Goal: Find specific page/section: Find specific page/section

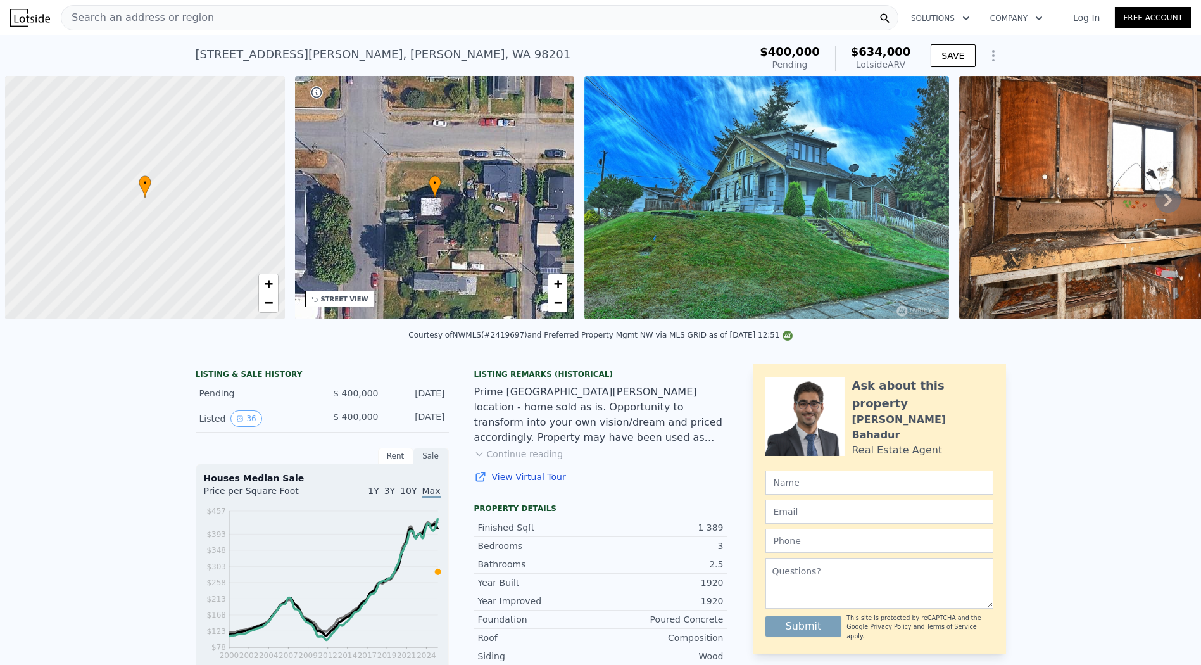
scroll to position [0, 5]
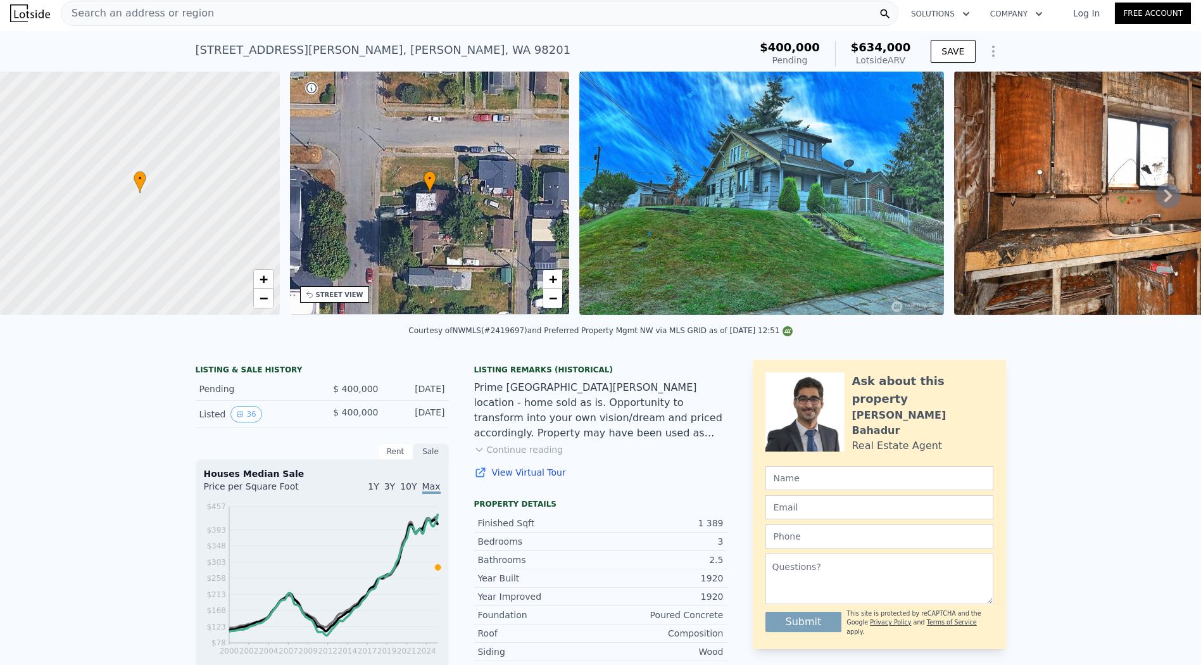
click at [648, 26] on div "Search an address or region Solutions Company Open main menu Log In Free Account" at bounding box center [600, 13] width 1181 height 30
click at [590, 17] on div "Search an address or region" at bounding box center [480, 13] width 838 height 25
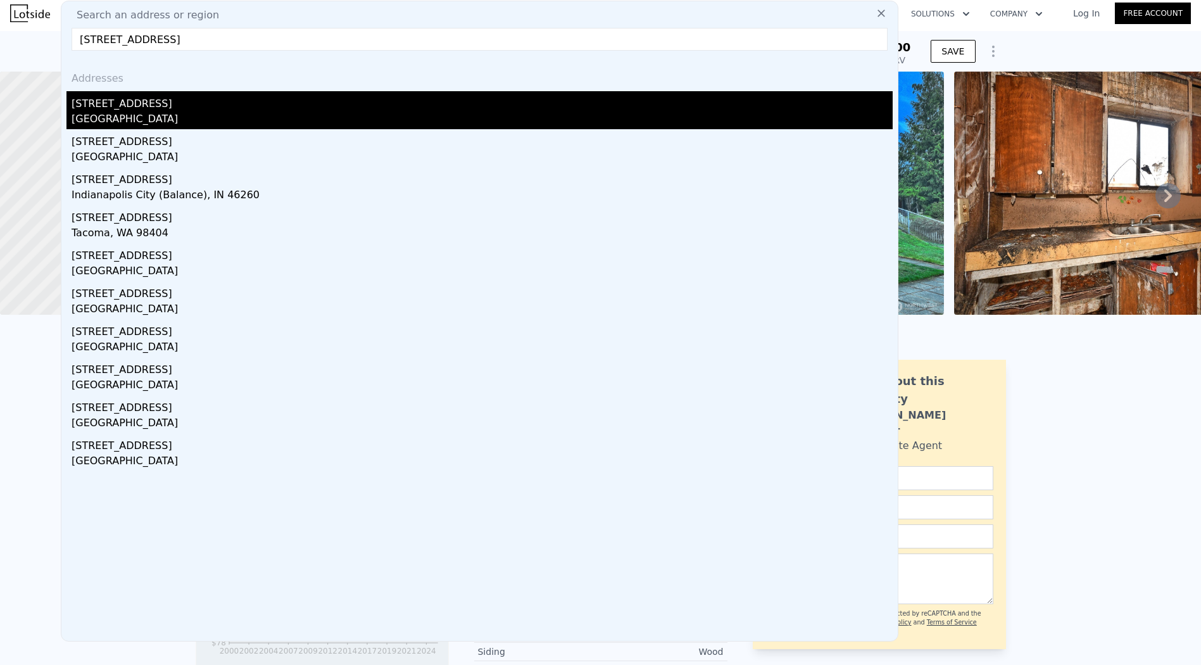
type input "[STREET_ADDRESS]"
click at [310, 116] on div "[GEOGRAPHIC_DATA]" at bounding box center [482, 120] width 821 height 18
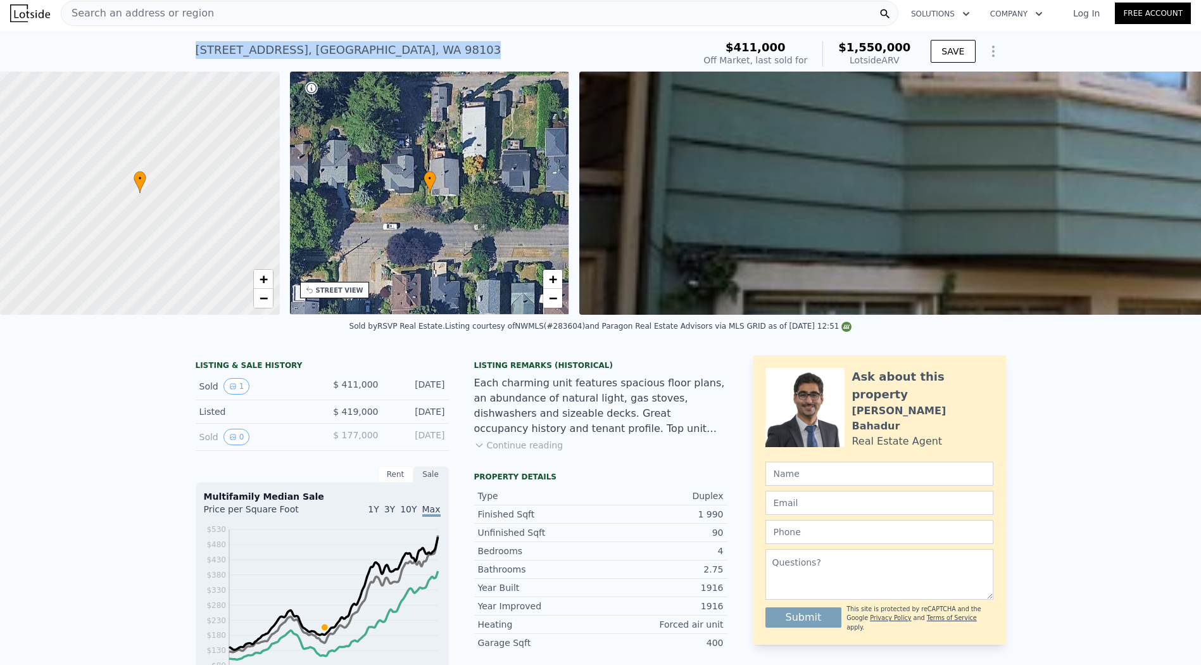
drag, startPoint x: 195, startPoint y: 47, endPoint x: 398, endPoint y: 51, distance: 203.3
click at [398, 51] on div "[STREET_ADDRESS] Sold [DATE] for $411k (~ARV $1.550m ) $411,000 Off Market, las…" at bounding box center [600, 51] width 1201 height 41
copy div "[STREET_ADDRESS]"
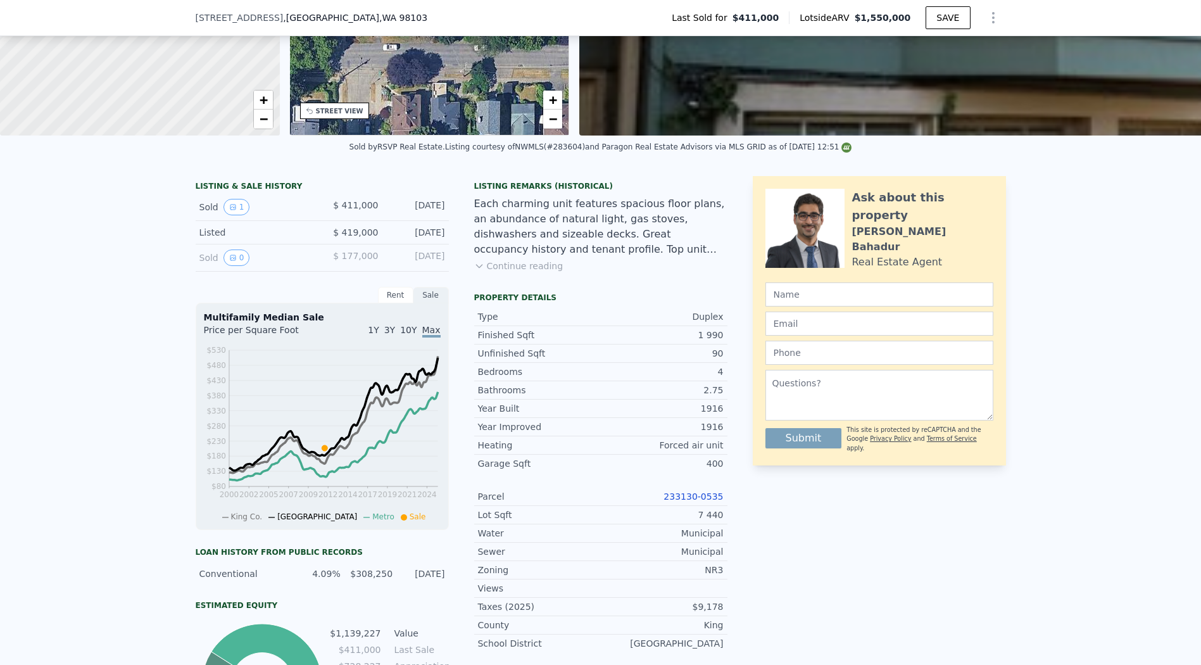
scroll to position [351, 0]
